Goal: Navigation & Orientation: Find specific page/section

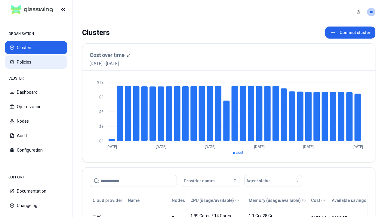
click at [36, 62] on button "Policies" at bounding box center [36, 61] width 63 height 13
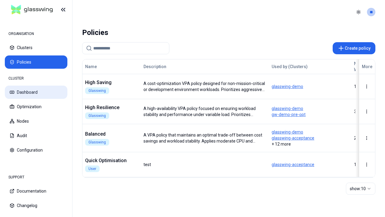
click at [36, 92] on button "Dashboard" at bounding box center [36, 91] width 63 height 13
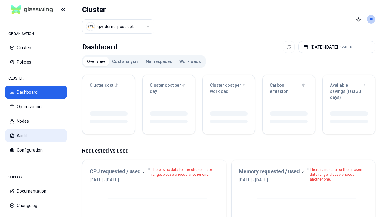
click at [36, 135] on button "Audit" at bounding box center [36, 135] width 63 height 13
